Goal: Task Accomplishment & Management: Manage account settings

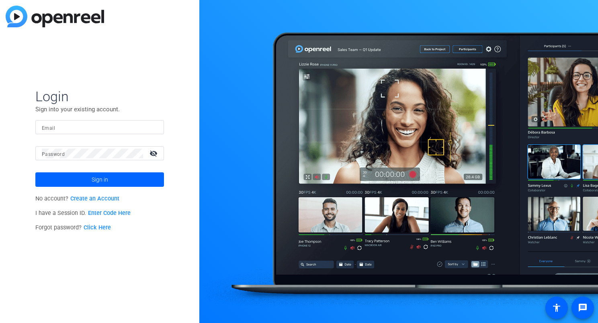
click at [107, 77] on div "Login Sign into your existing account. Email Password visibility_off Sign in No…" at bounding box center [99, 161] width 199 height 323
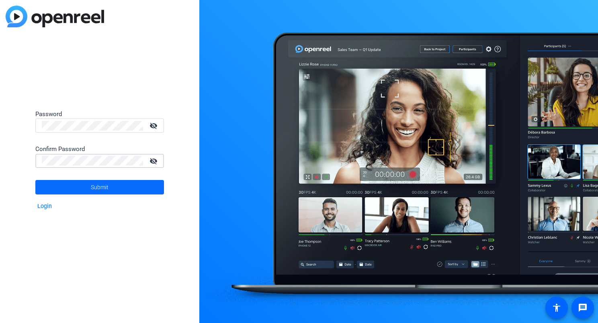
click at [112, 192] on span at bounding box center [99, 187] width 129 height 19
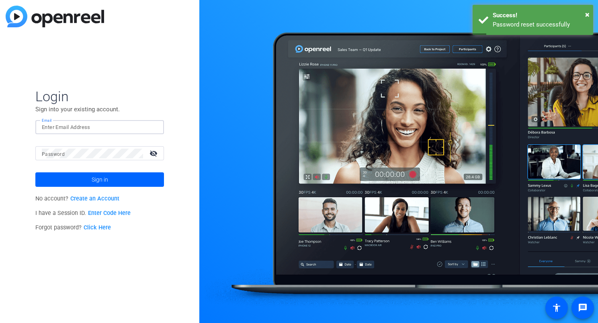
click at [78, 129] on input "Email" at bounding box center [100, 128] width 116 height 10
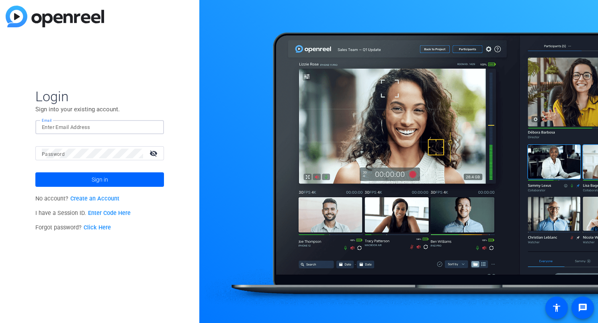
type input "[PERSON_NAME][EMAIL_ADDRESS][PERSON_NAME][DOMAIN_NAME]"
click at [35, 172] on button "Sign in" at bounding box center [99, 179] width 129 height 14
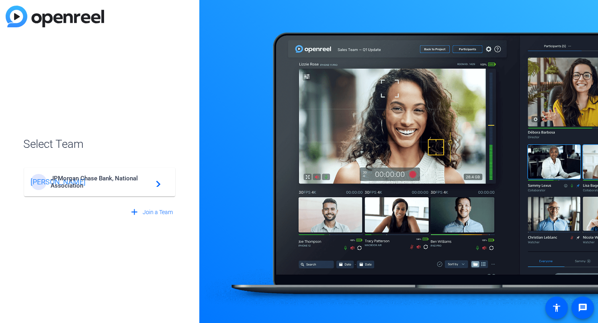
click at [50, 180] on div "[PERSON_NAME]" at bounding box center [41, 182] width 20 height 16
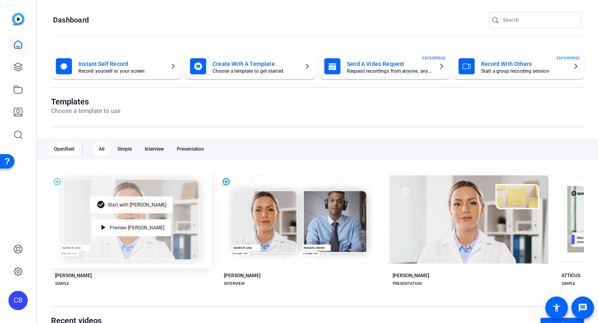
click at [135, 203] on span "Start with [PERSON_NAME]" at bounding box center [137, 205] width 59 height 5
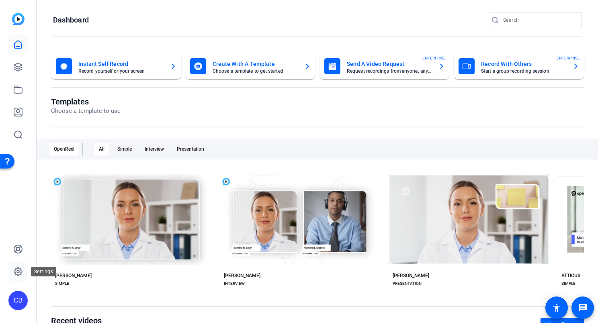
click at [18, 277] on link at bounding box center [17, 271] width 19 height 19
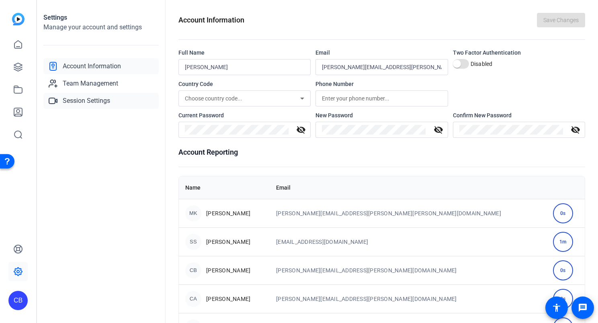
click at [107, 105] on span "Session Settings" at bounding box center [86, 101] width 47 height 10
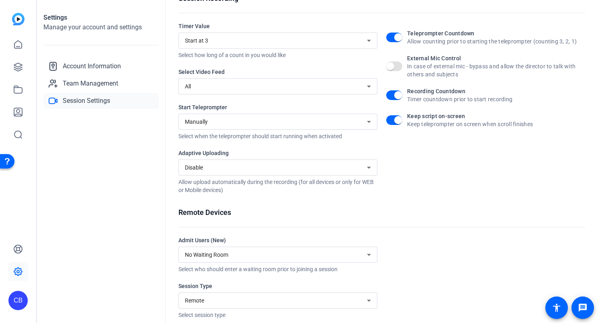
scroll to position [129, 0]
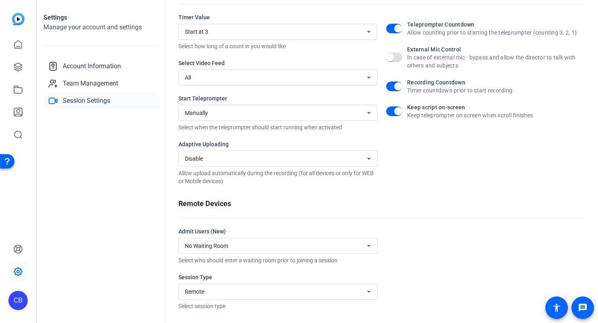
click at [297, 166] on div "Disable" at bounding box center [278, 159] width 186 height 16
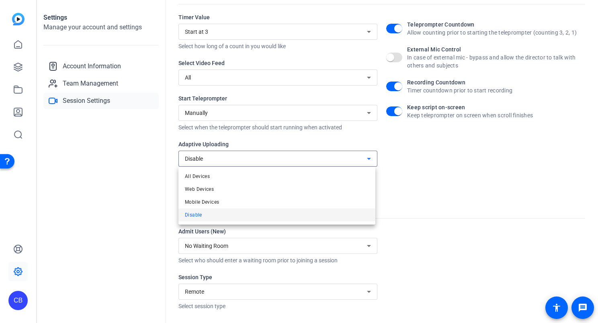
click at [464, 214] on div at bounding box center [299, 161] width 598 height 323
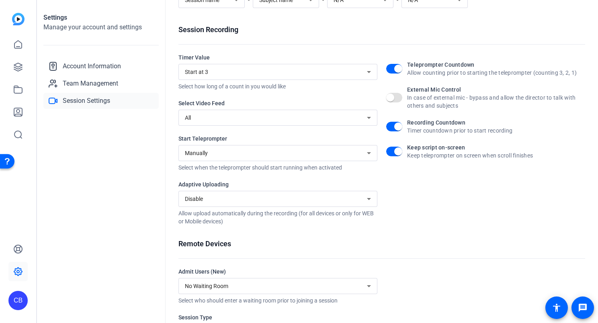
scroll to position [9, 0]
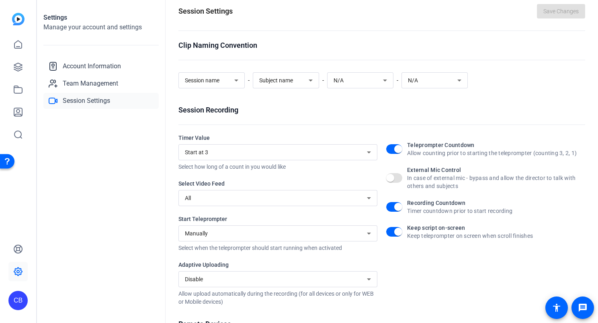
click at [236, 199] on div "All" at bounding box center [276, 198] width 182 height 10
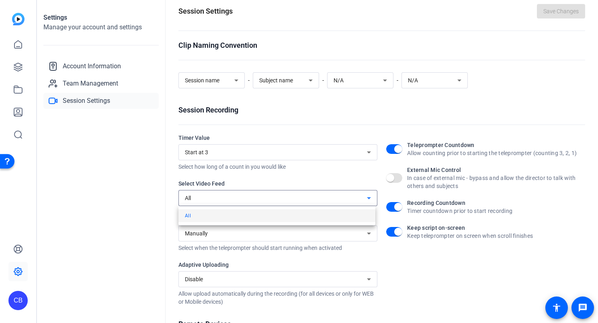
click at [236, 199] on div at bounding box center [299, 161] width 598 height 323
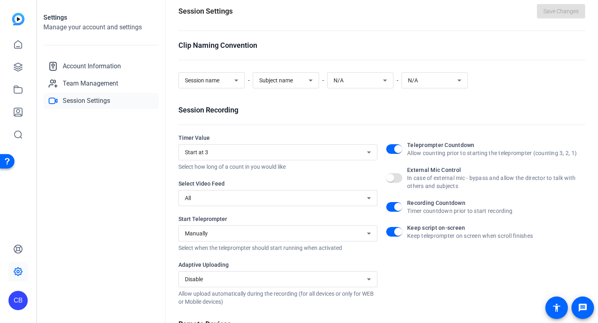
scroll to position [0, 0]
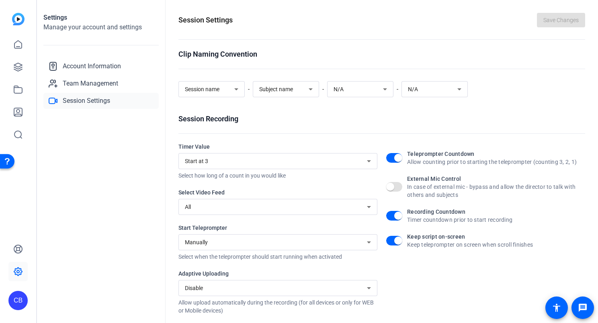
click at [230, 90] on div "Session name" at bounding box center [209, 89] width 49 height 10
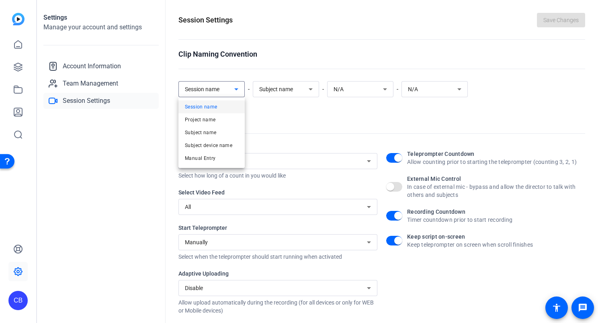
click at [230, 90] on div at bounding box center [299, 161] width 598 height 323
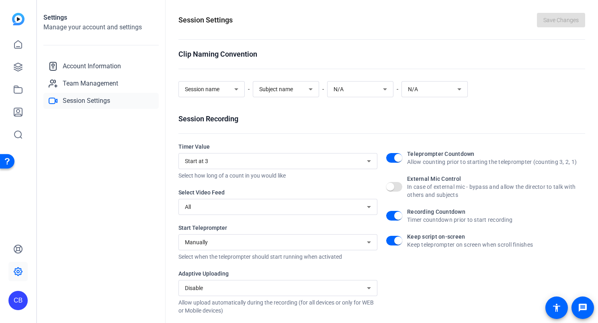
click at [272, 90] on span "Subject name" at bounding box center [276, 89] width 34 height 6
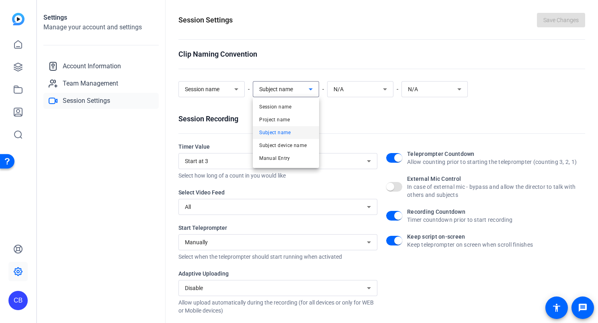
click at [272, 90] on div at bounding box center [299, 161] width 598 height 323
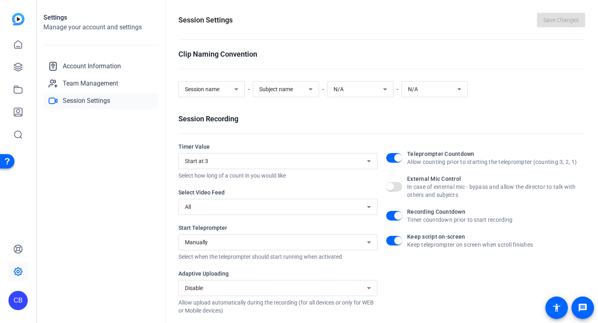
click at [348, 93] on div "N/A" at bounding box center [358, 89] width 49 height 10
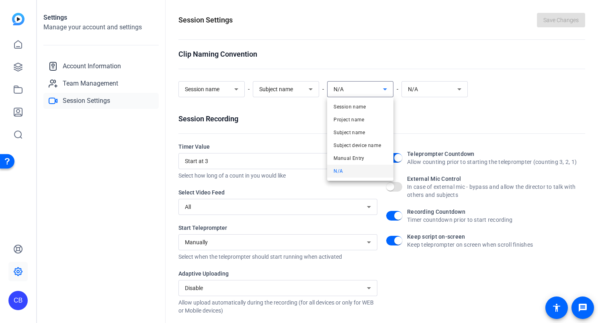
click at [348, 93] on div at bounding box center [299, 161] width 598 height 323
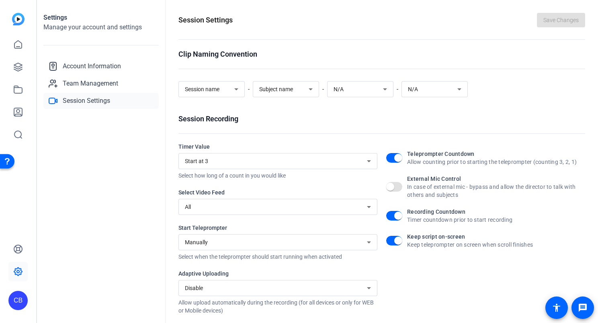
scroll to position [129, 0]
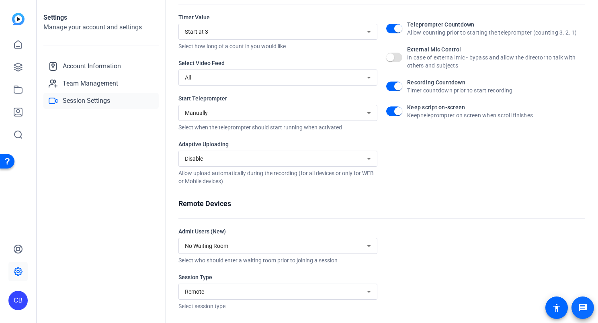
click at [587, 306] on mat-icon "message" at bounding box center [583, 308] width 10 height 10
click at [21, 251] on icon at bounding box center [18, 249] width 8 height 8
